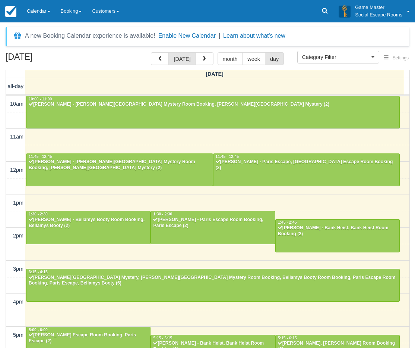
select select
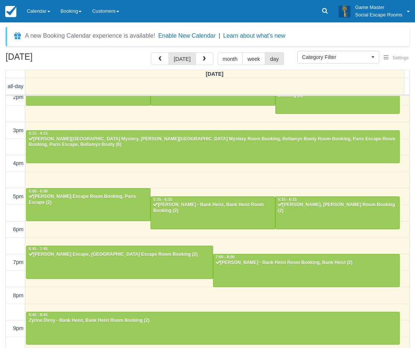
scroll to position [138, 0]
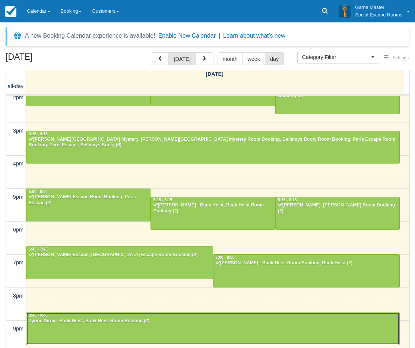
click at [152, 332] on div at bounding box center [212, 328] width 373 height 32
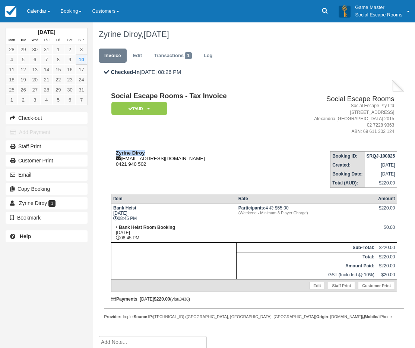
drag, startPoint x: 149, startPoint y: 152, endPoint x: 117, endPoint y: 152, distance: 32.1
click at [117, 152] on div "Zyrine Diroy [EMAIL_ADDRESS][DOMAIN_NAME] 0421 940 502" at bounding box center [193, 158] width 164 height 17
copy strong "Zyrine Diroy"
